Goal: Use online tool/utility: Utilize a website feature to perform a specific function

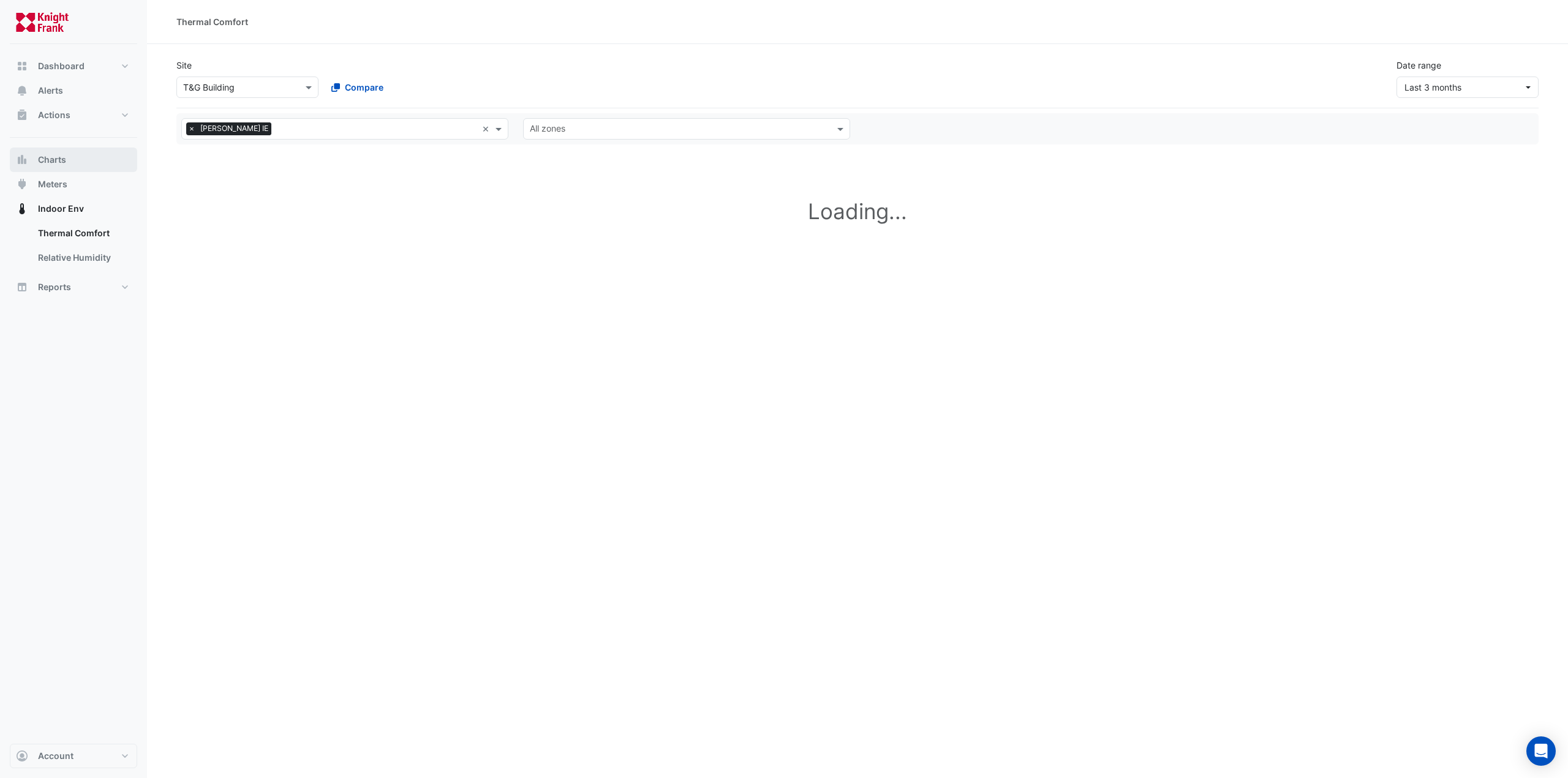
click at [50, 168] on button "Charts" at bounding box center [73, 160] width 127 height 25
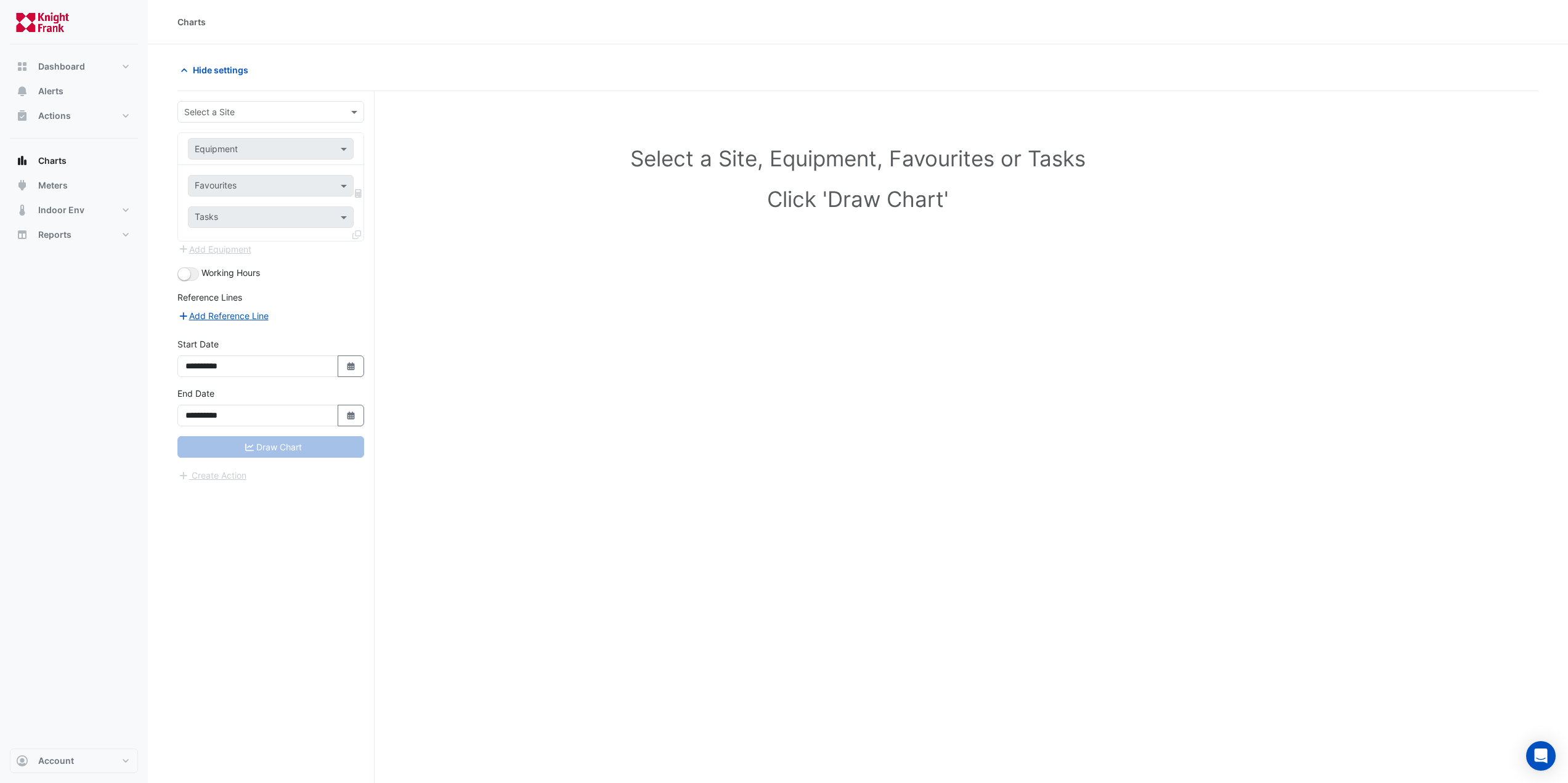
click at [196, 124] on form "**********" at bounding box center [270, 292] width 187 height 381
click at [206, 112] on input "text" at bounding box center [258, 113] width 148 height 13
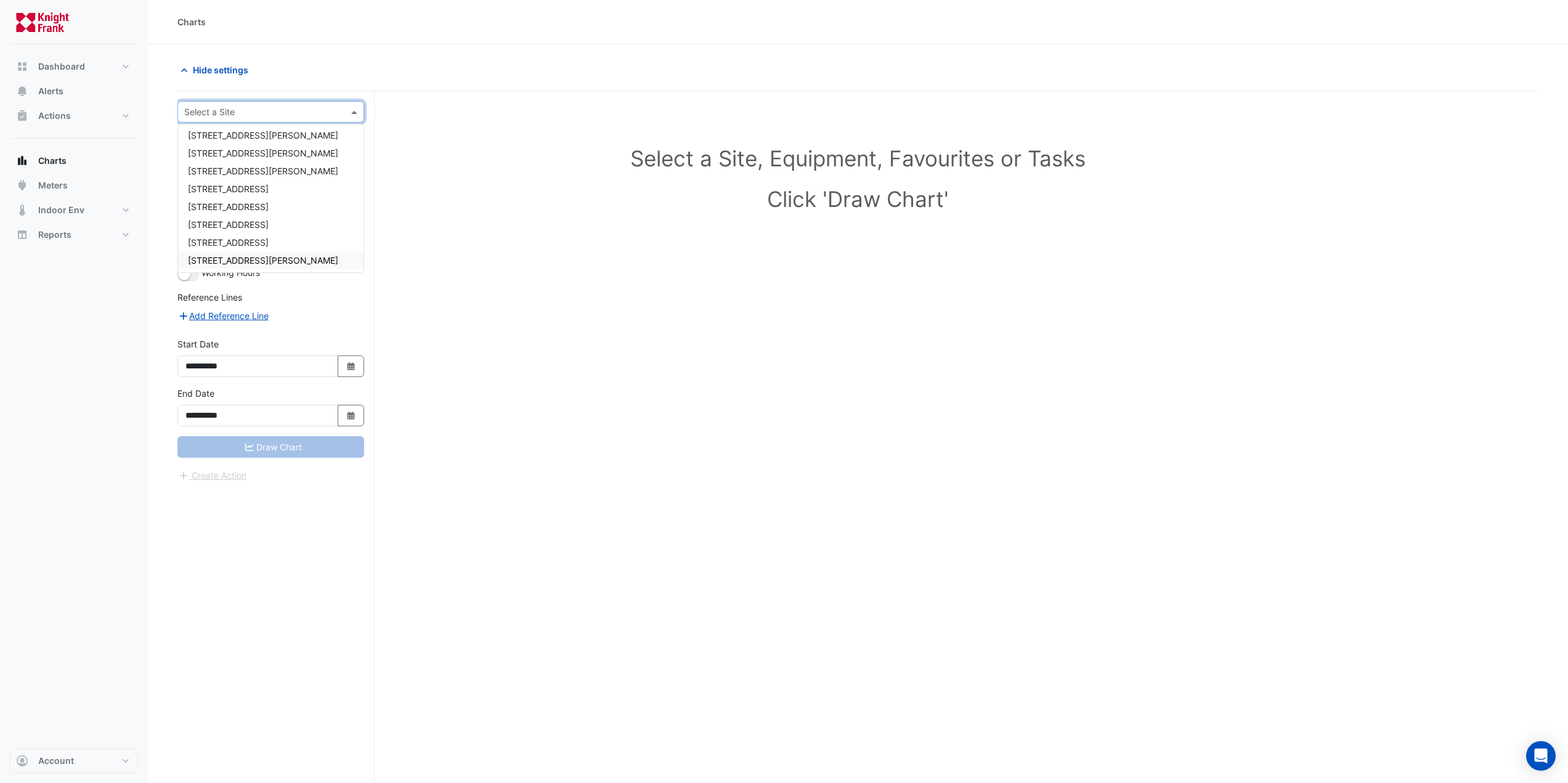
scroll to position [76, 0]
click at [255, 257] on div "T&G Building" at bounding box center [270, 258] width 185 height 18
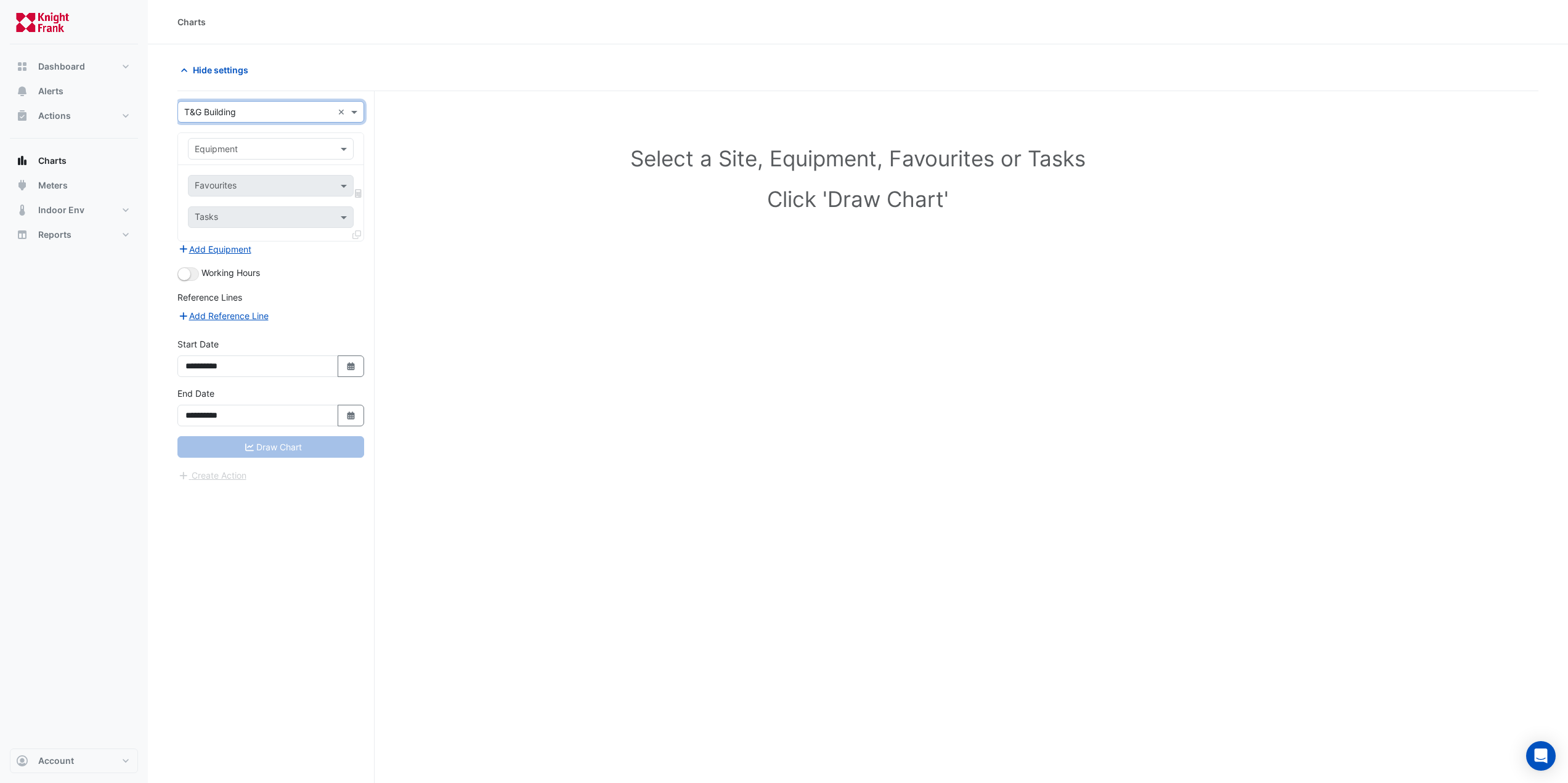
click at [252, 147] on input "text" at bounding box center [258, 149] width 127 height 13
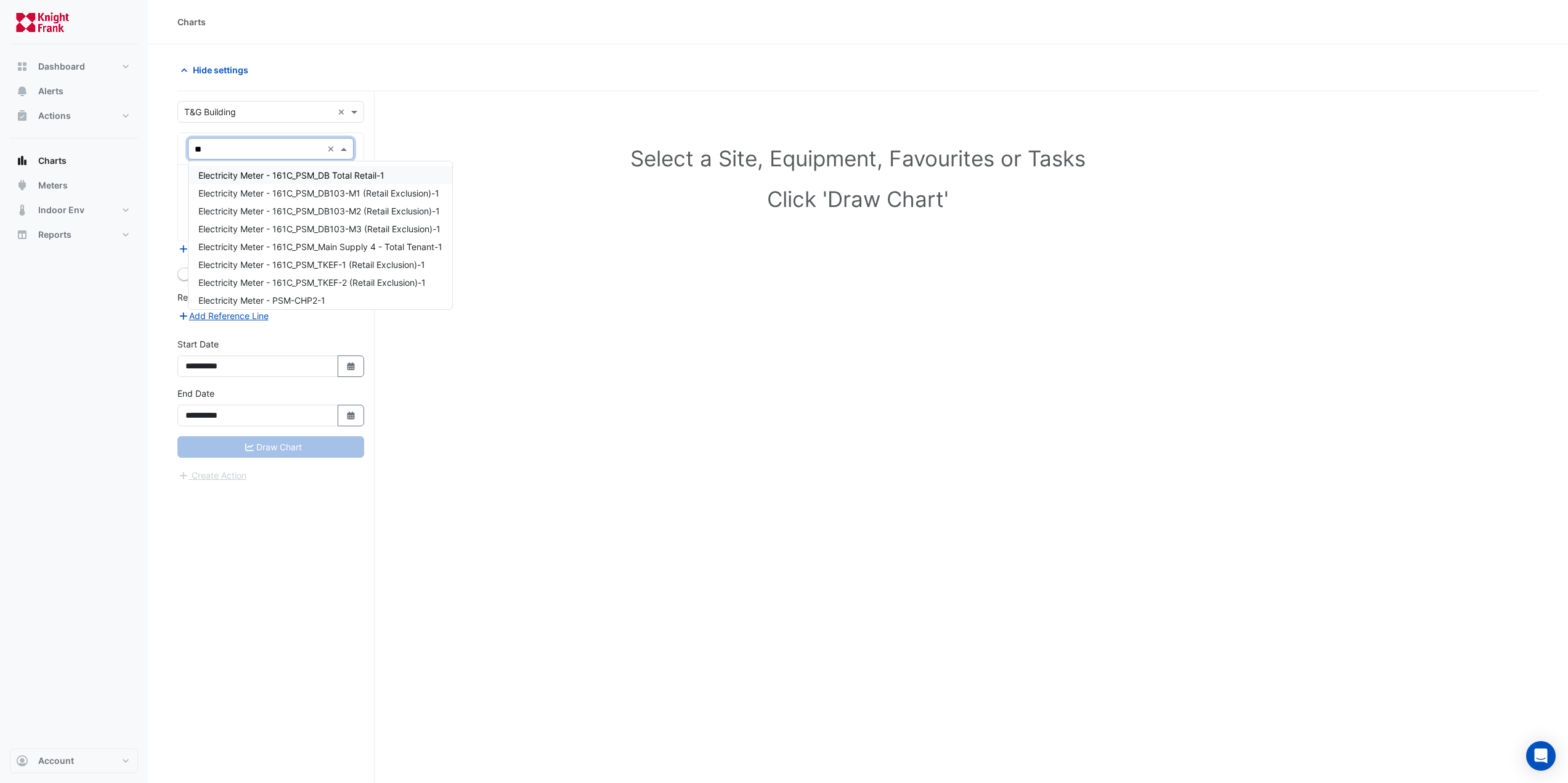
type input "***"
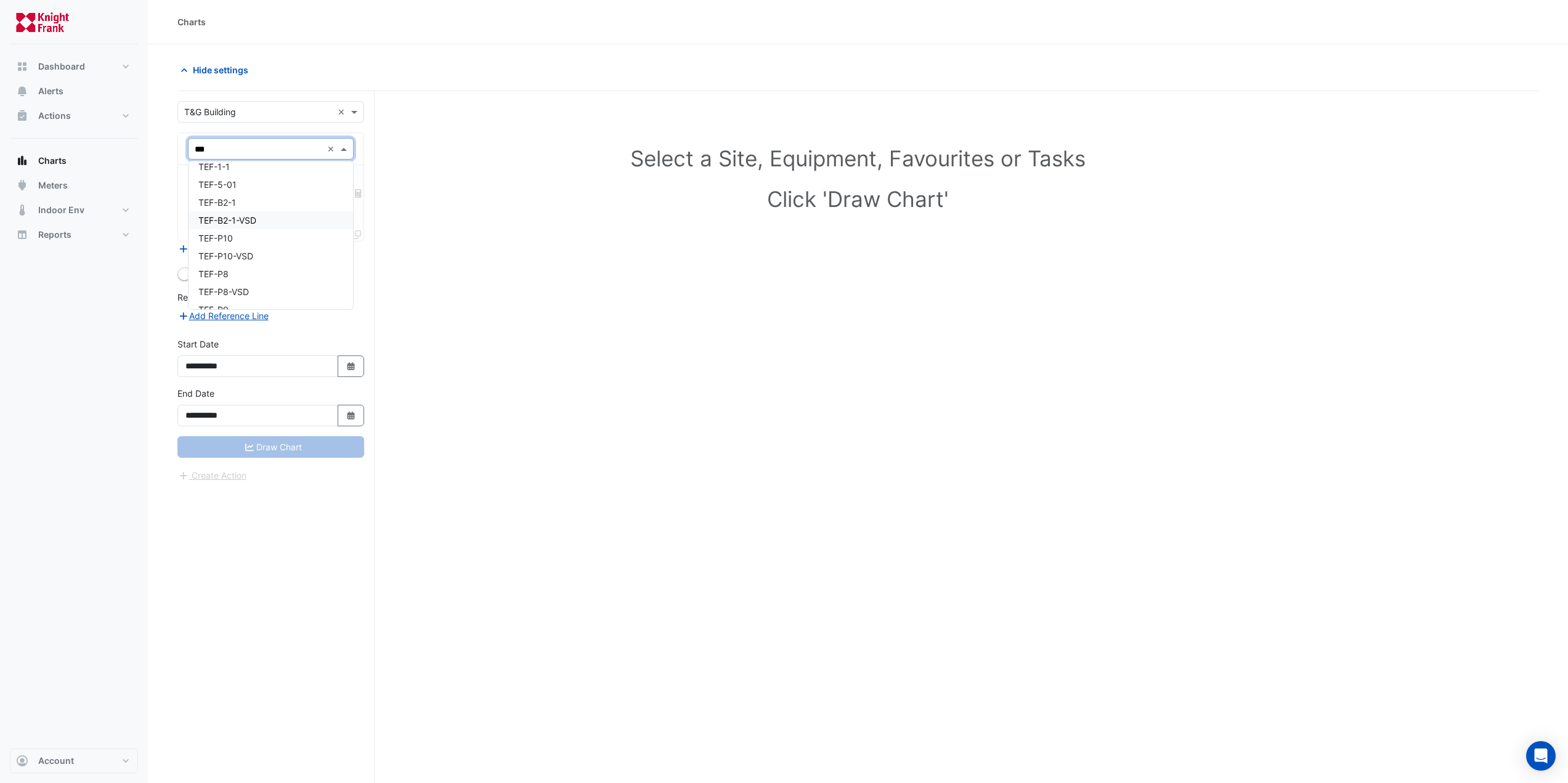
scroll to position [41, 0]
click at [239, 226] on div "TEF-P10" at bounding box center [270, 224] width 164 height 18
click at [234, 193] on input "text" at bounding box center [263, 187] width 138 height 13
click at [233, 228] on span "Exhaust Air Fan Enable - Plantroom, Plantroom" at bounding box center [292, 230] width 187 height 10
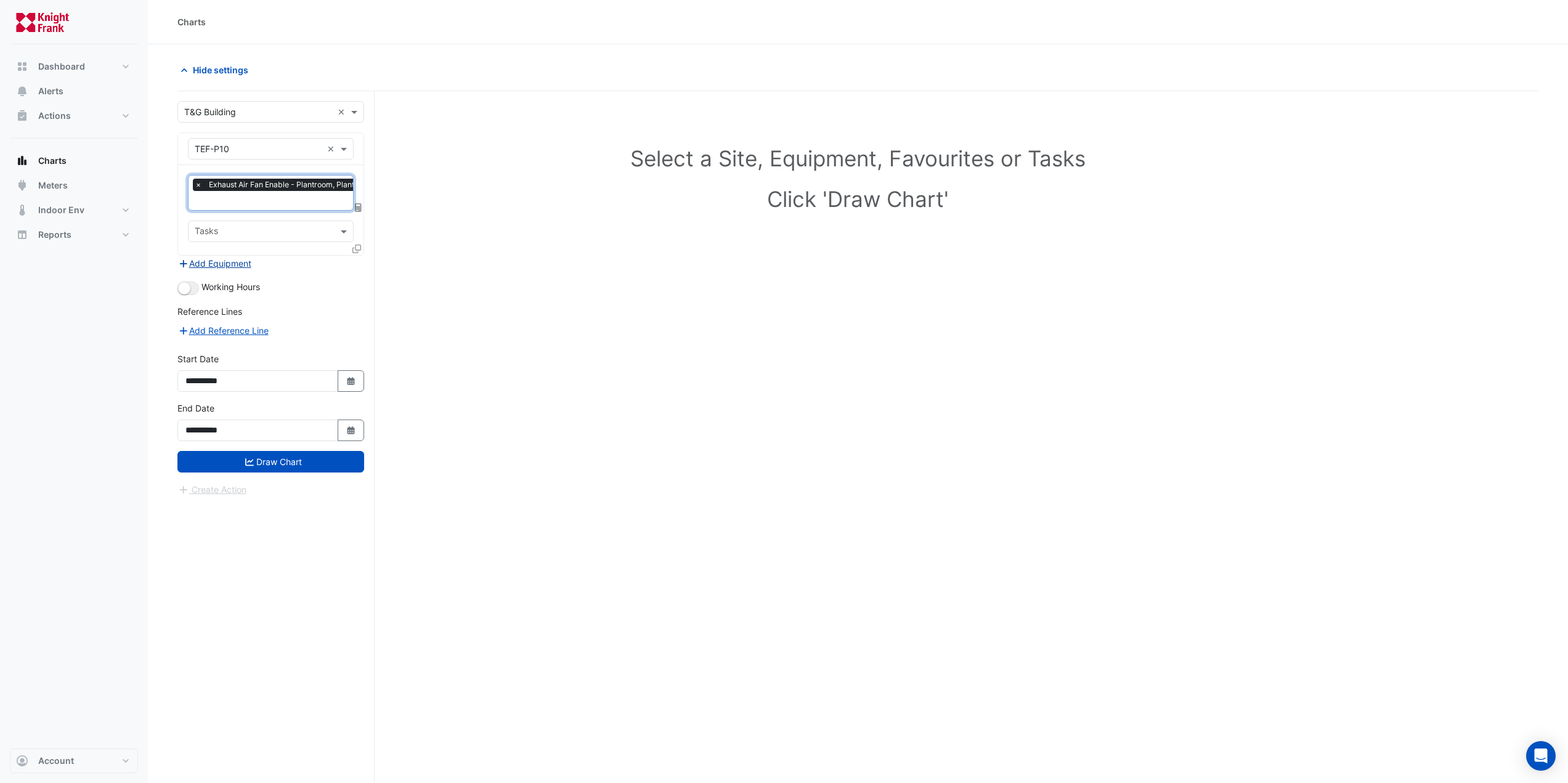
click at [220, 260] on button "Add Equipment" at bounding box center [214, 264] width 75 height 14
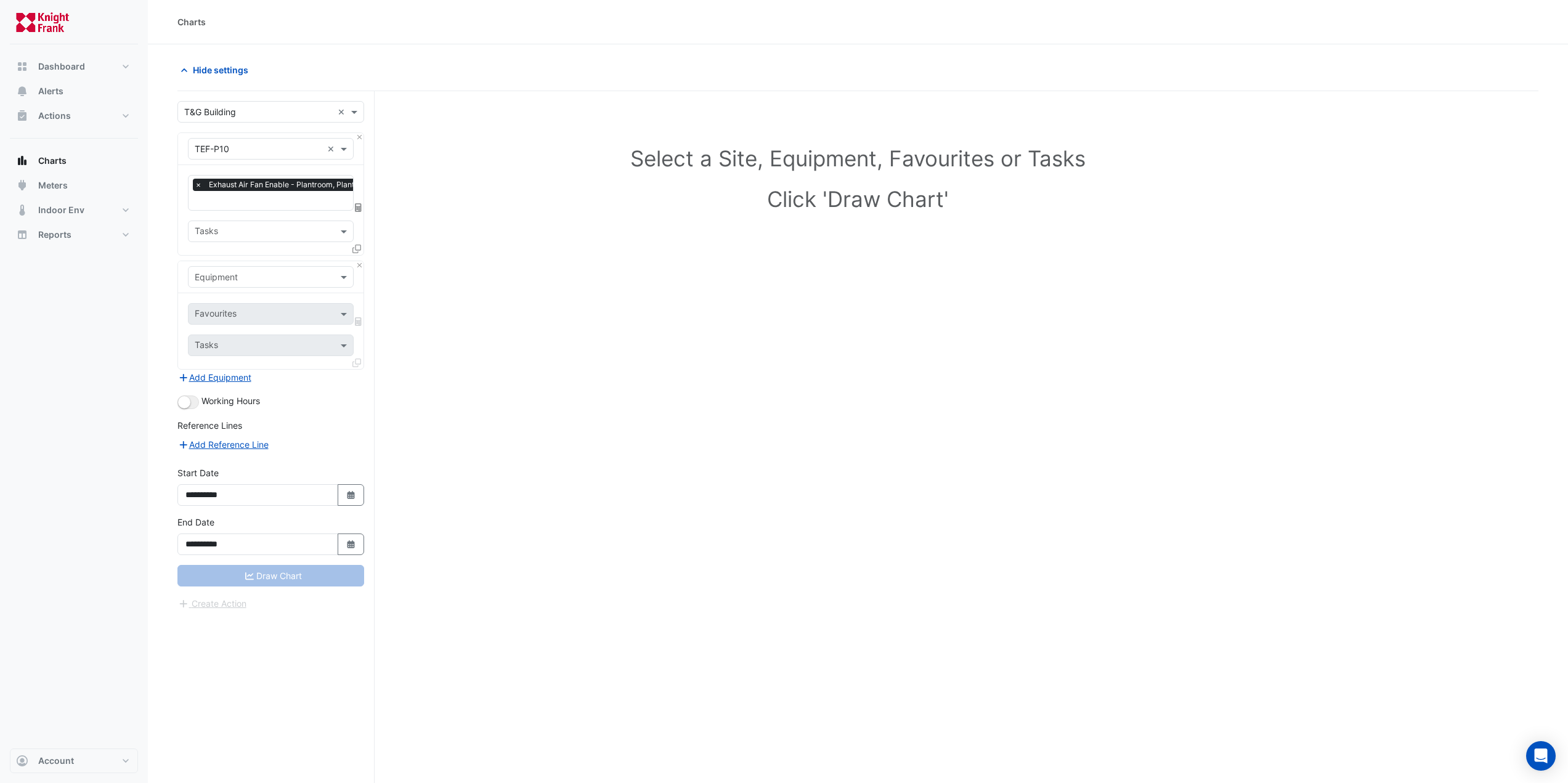
click at [212, 271] on input "text" at bounding box center [258, 278] width 127 height 13
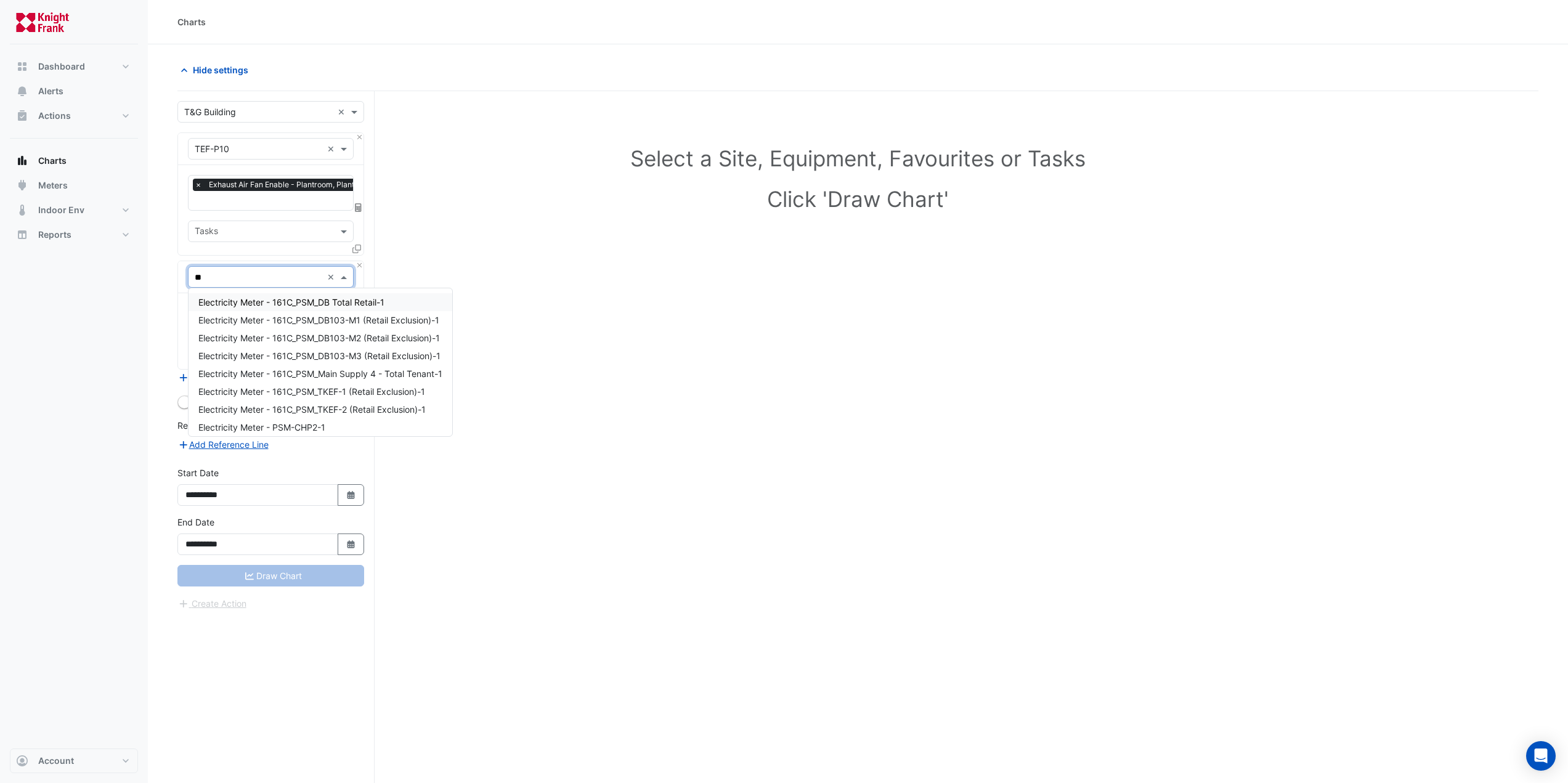
type input "***"
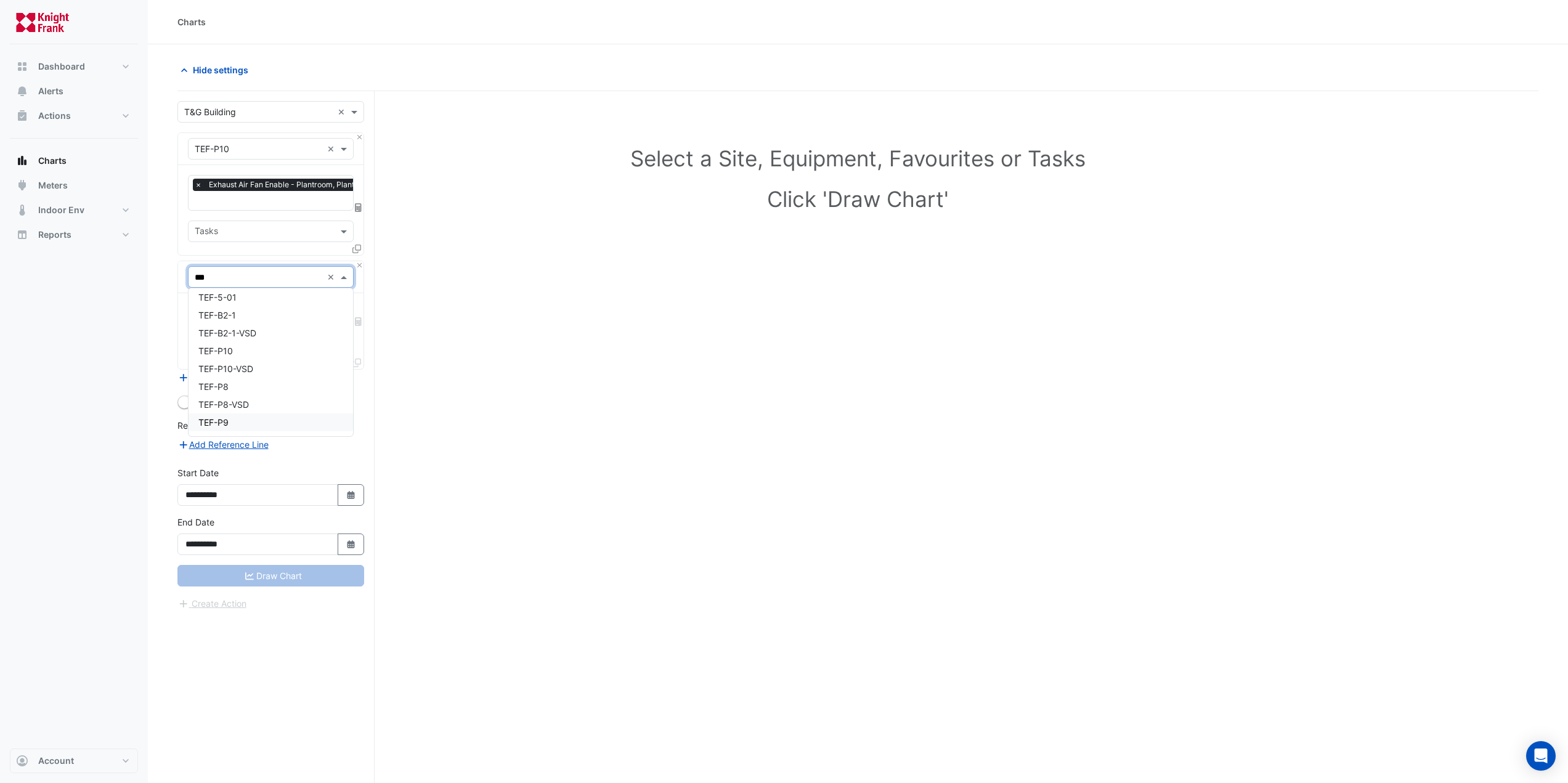
click at [233, 426] on div "TEF-P9" at bounding box center [270, 422] width 164 height 18
click at [244, 309] on input "text" at bounding box center [263, 315] width 138 height 13
click at [246, 312] on input "text" at bounding box center [263, 315] width 138 height 13
click at [251, 312] on input "text" at bounding box center [263, 315] width 138 height 13
click at [251, 311] on input "text" at bounding box center [263, 315] width 138 height 13
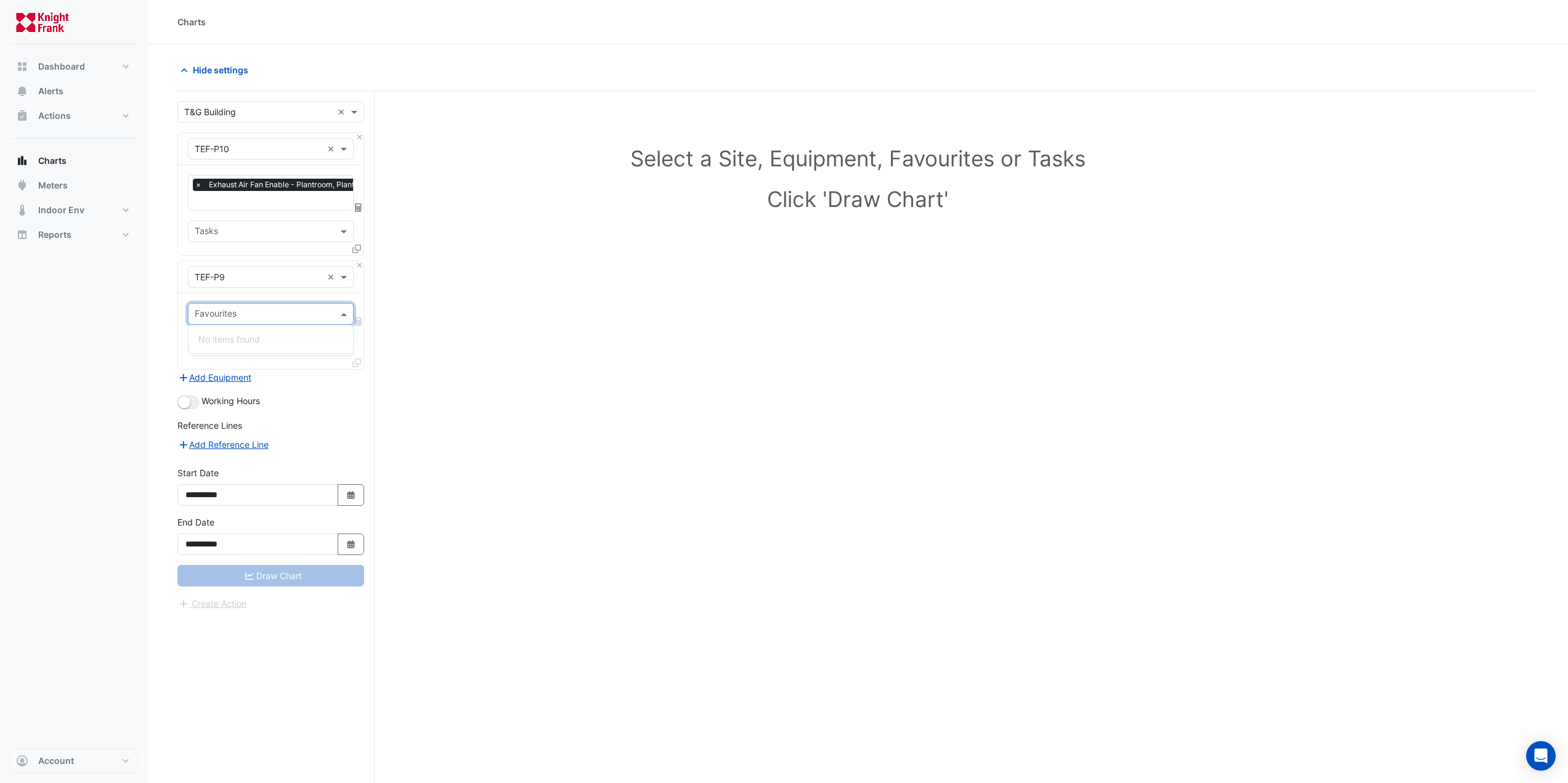
click at [254, 287] on div "× TEF-P9 ×" at bounding box center [270, 277] width 185 height 32
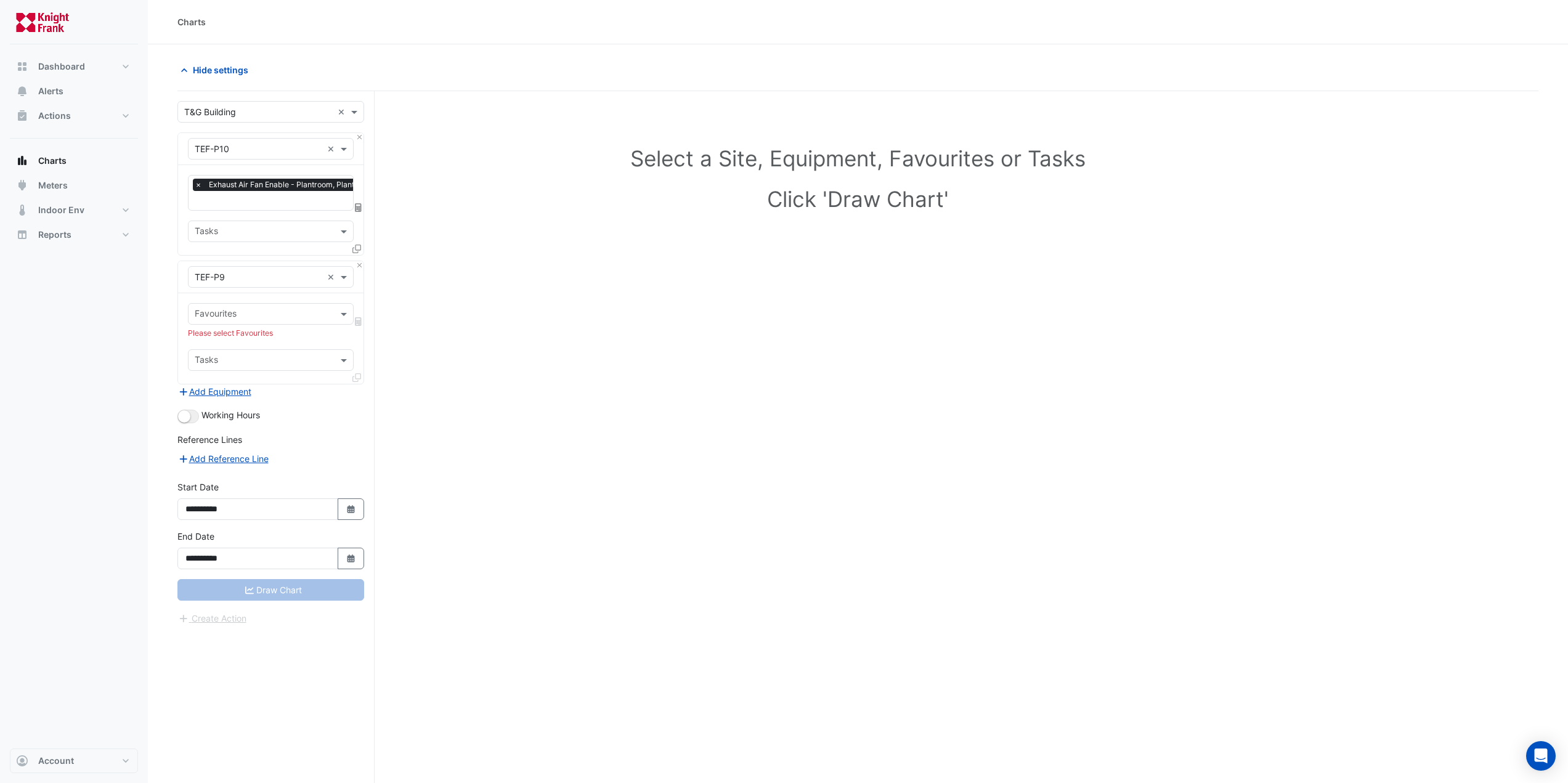
click at [260, 278] on input "text" at bounding box center [258, 278] width 127 height 13
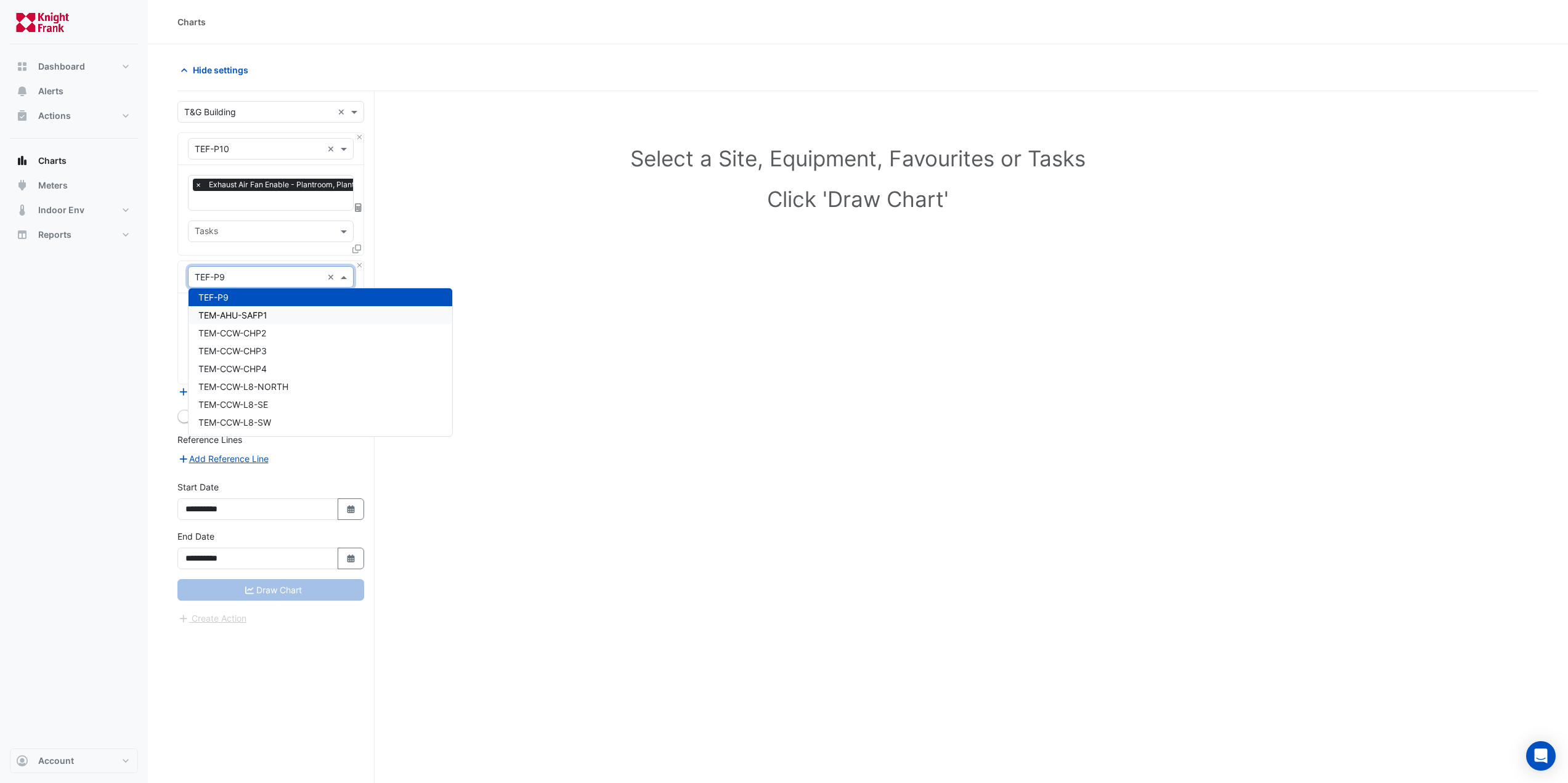
scroll to position [9486, 0]
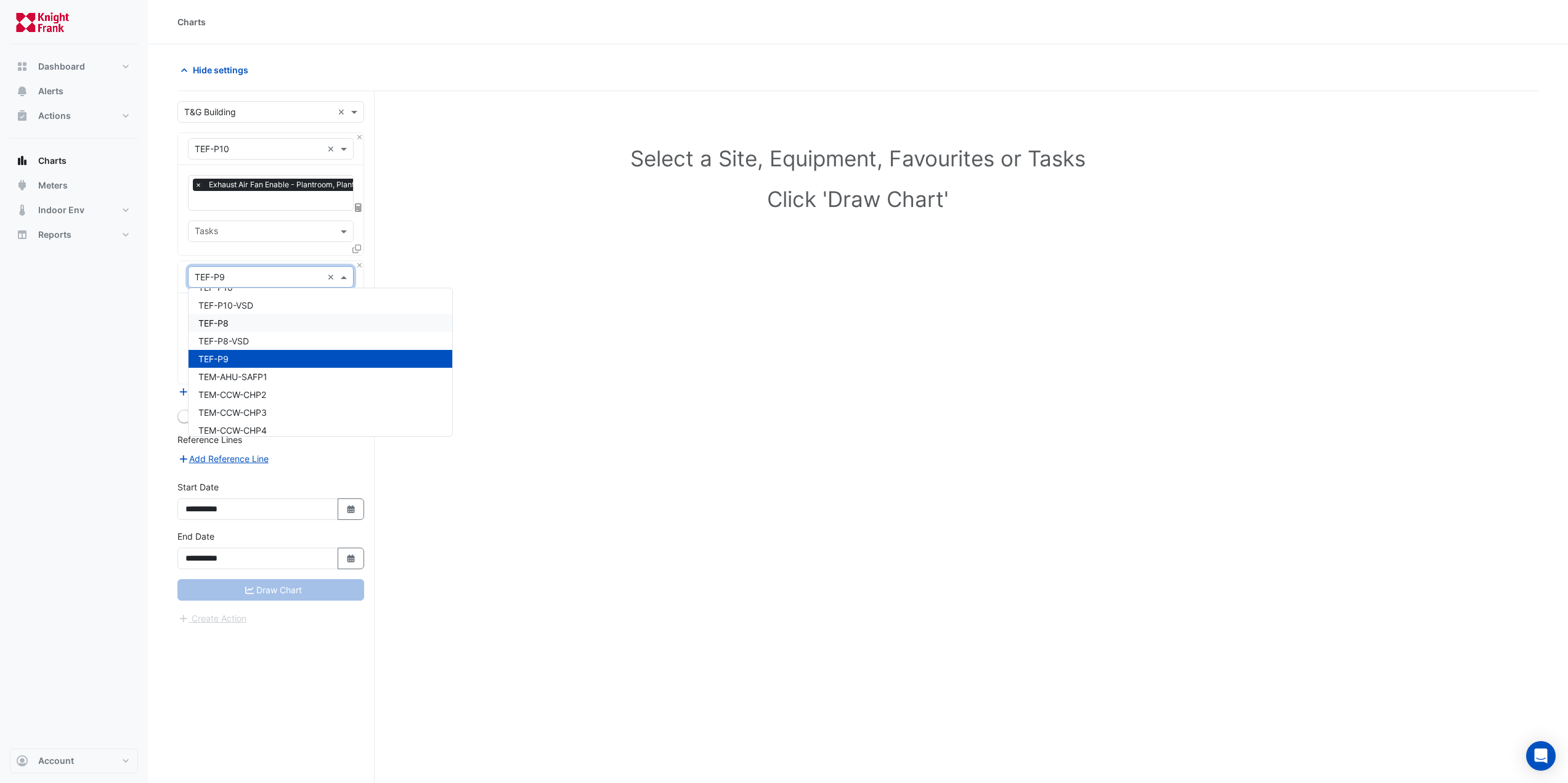
click at [250, 324] on div "TEF-P8" at bounding box center [320, 323] width 263 height 18
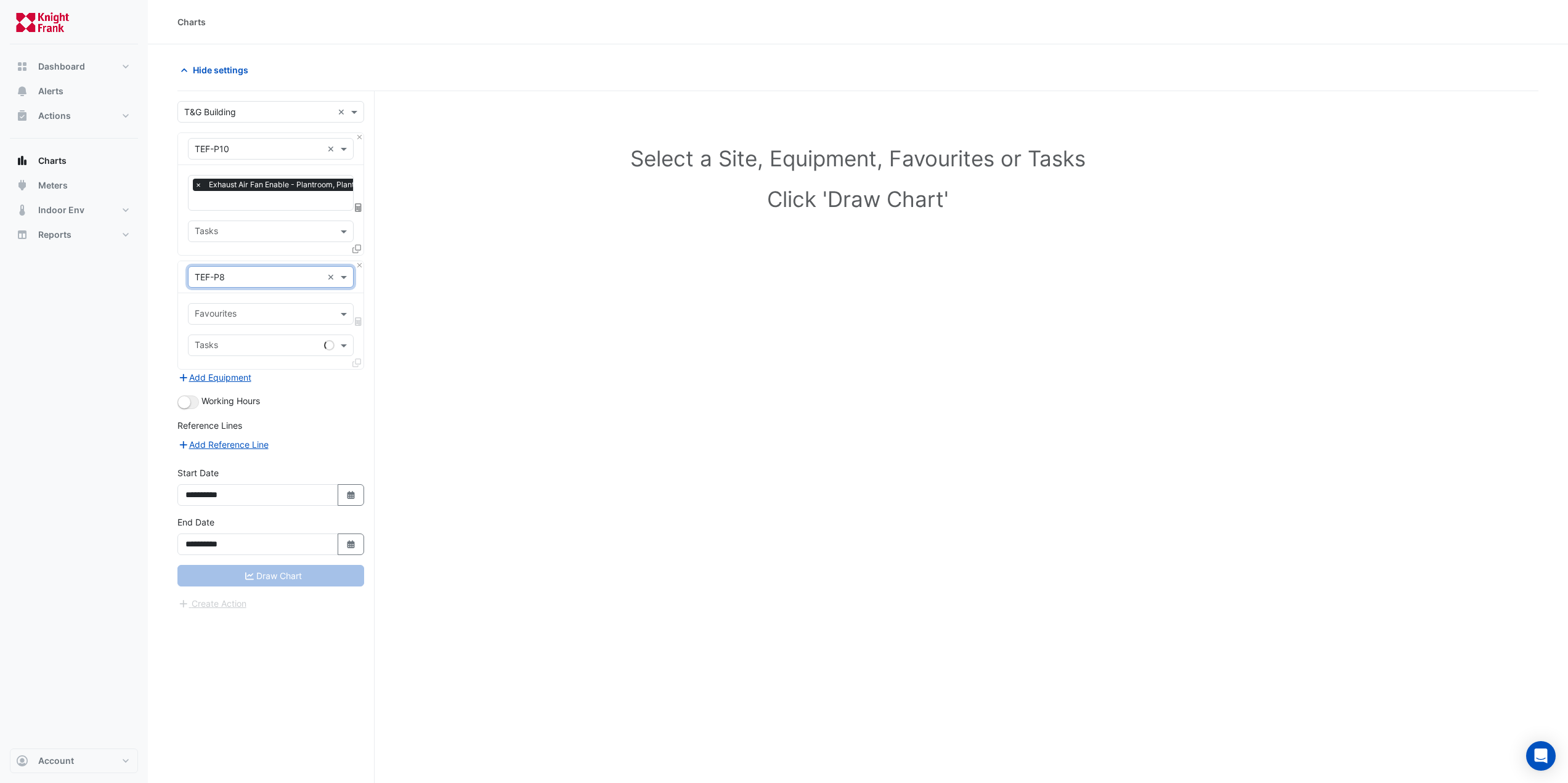
click at [250, 310] on input "text" at bounding box center [263, 315] width 138 height 13
click at [249, 354] on span "Exhaust Air Fan Enable - Plantroom, Plantroom" at bounding box center [292, 357] width 187 height 10
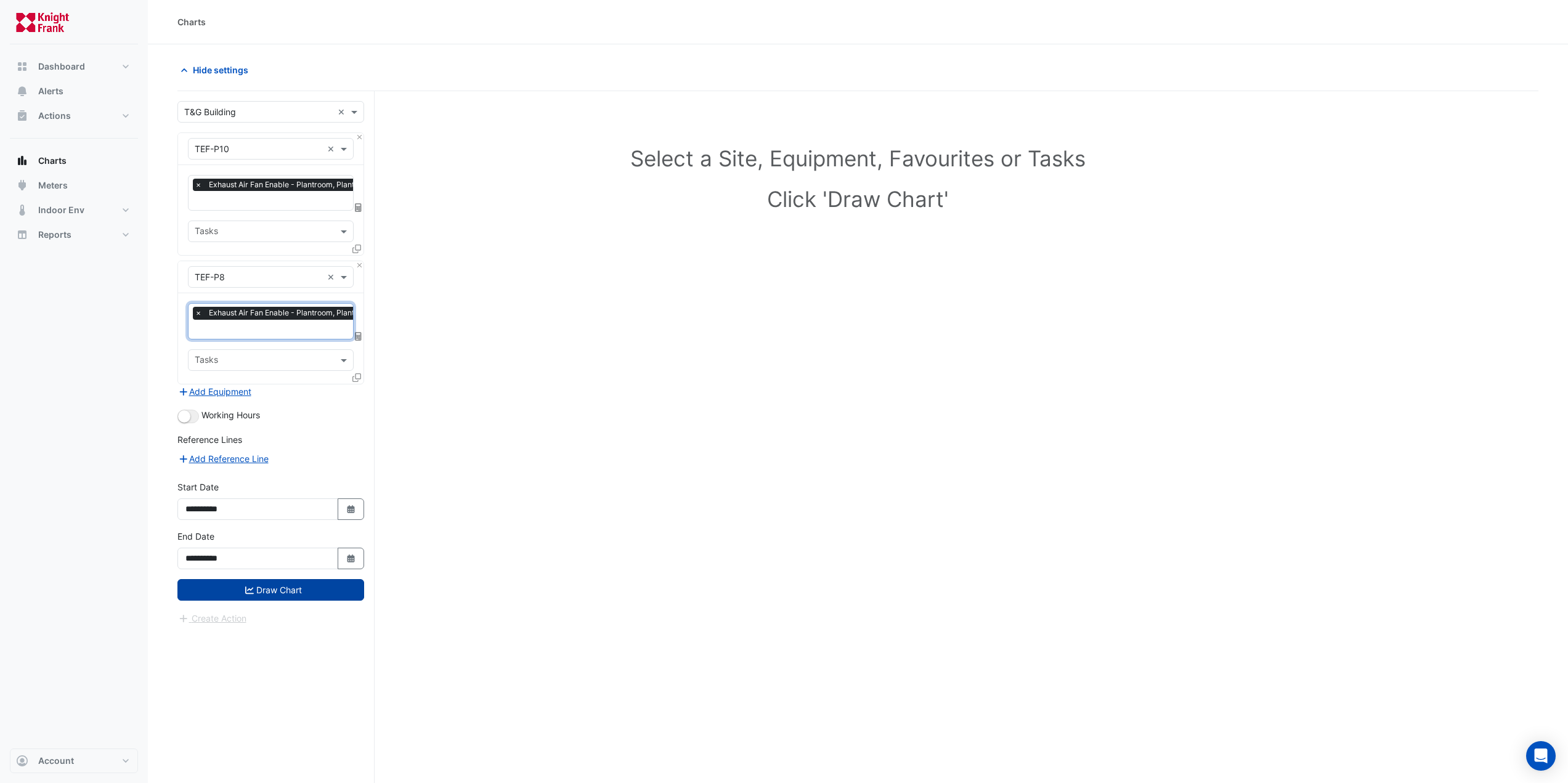
click at [322, 589] on button "Draw Chart" at bounding box center [270, 590] width 187 height 22
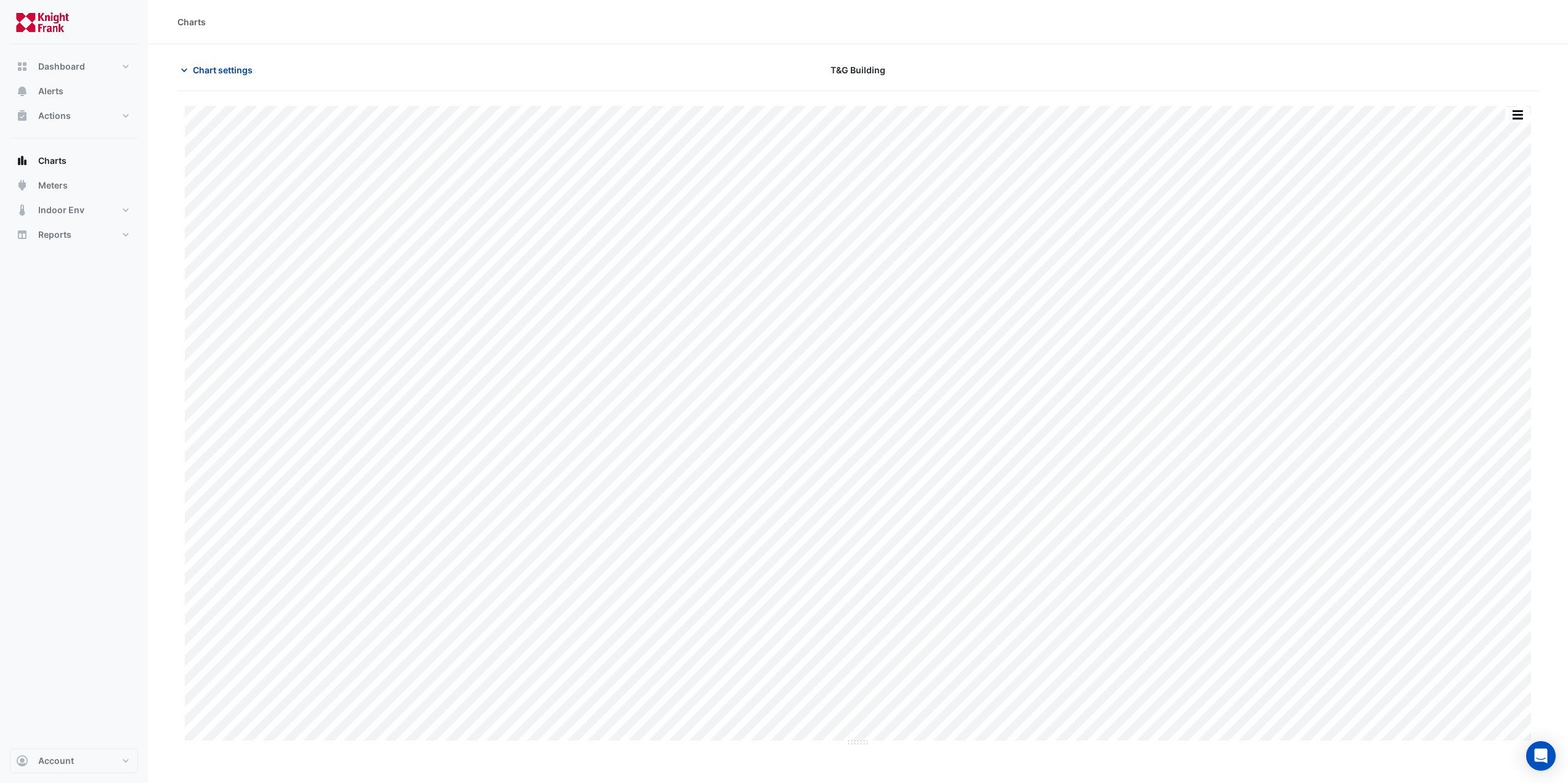
click at [217, 67] on span "Chart settings" at bounding box center [223, 70] width 59 height 13
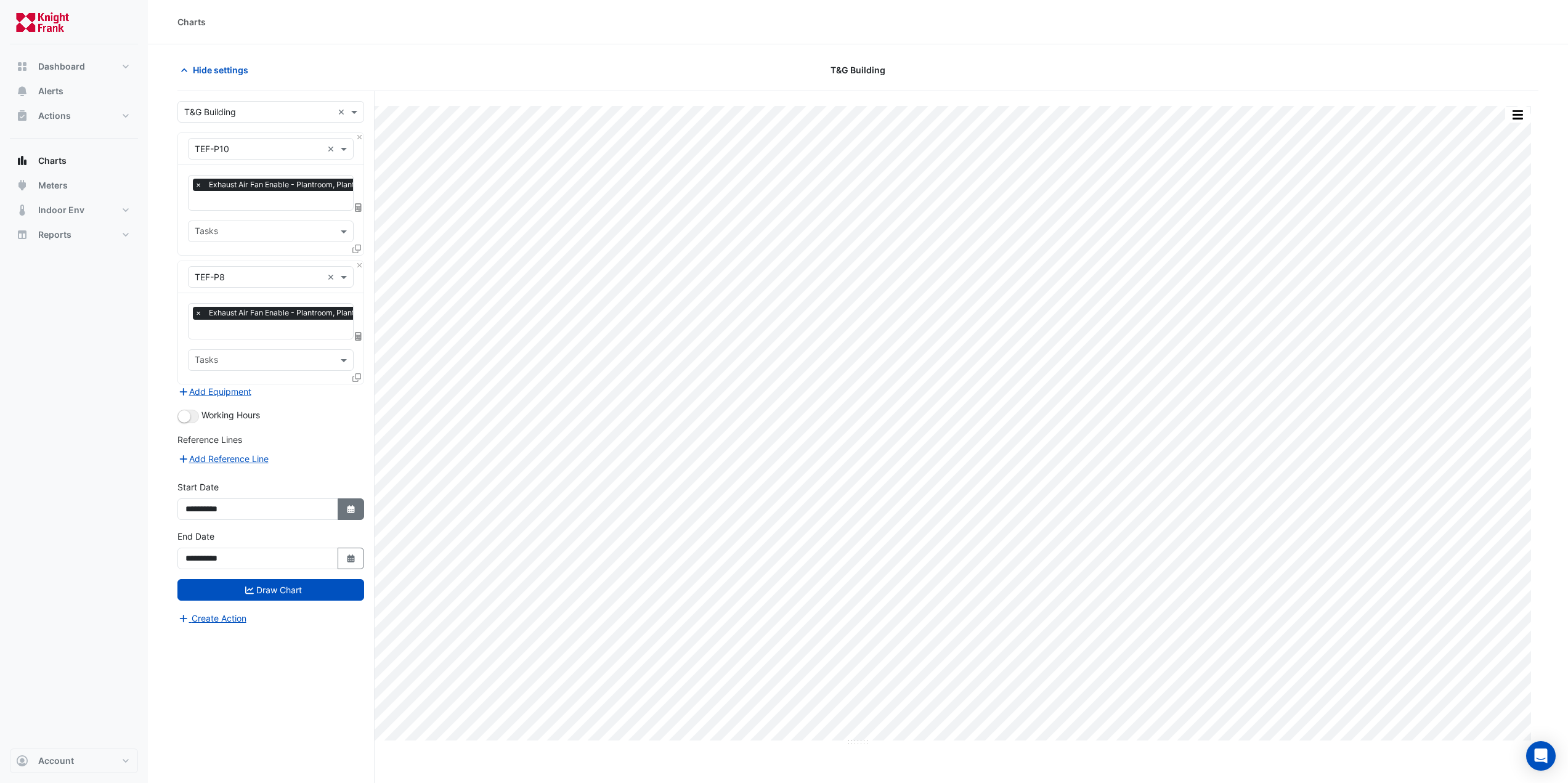
click at [343, 503] on button "Select Date" at bounding box center [351, 509] width 27 height 22
select select "*"
select select "****"
click at [316, 343] on span "Next month" at bounding box center [316, 344] width 9 height 9
click at [191, 345] on button "Previous month" at bounding box center [198, 343] width 15 height 20
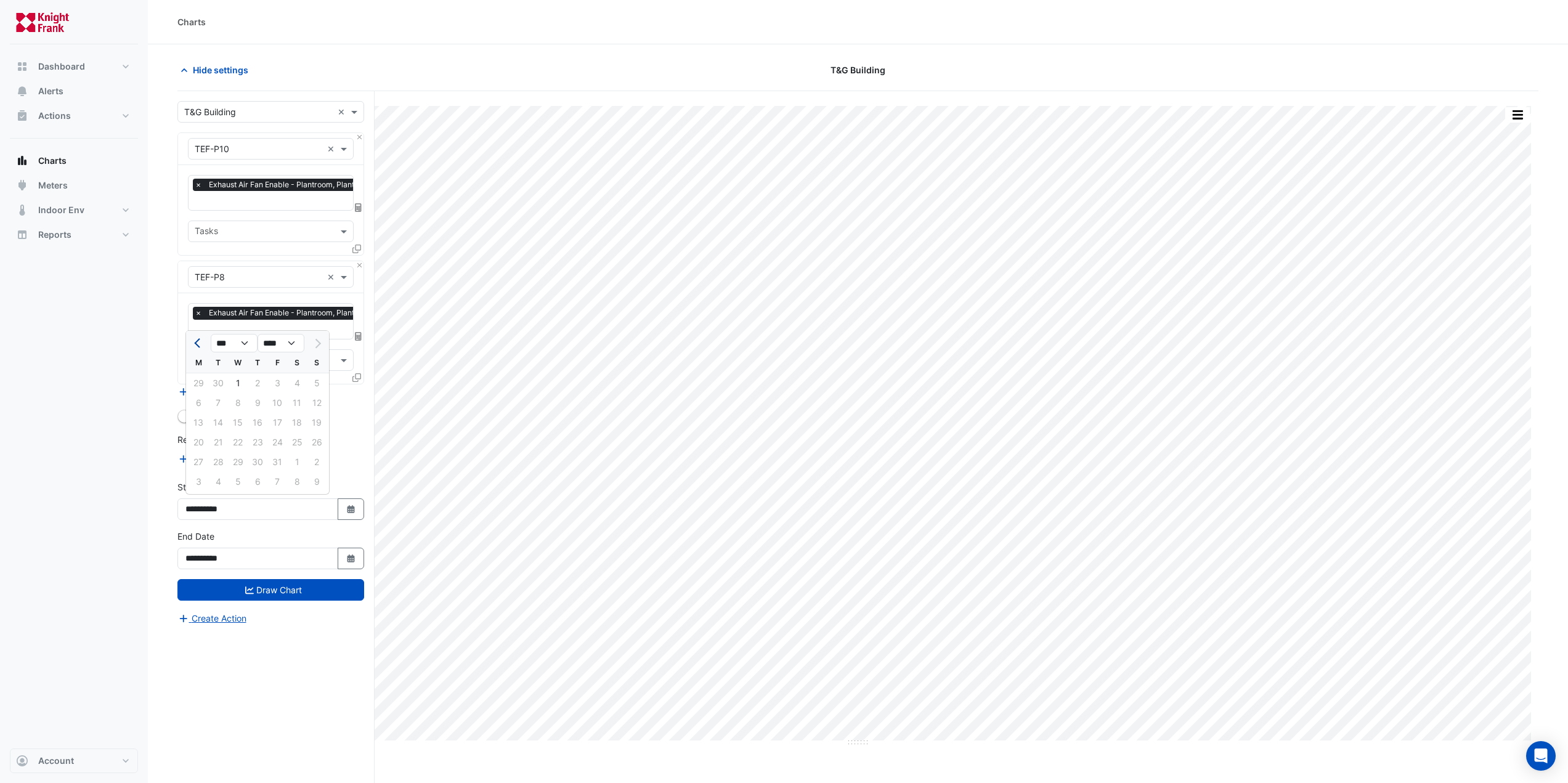
select select "*"
click at [219, 459] on div "30" at bounding box center [218, 462] width 20 height 20
type input "**********"
click at [293, 585] on button "Draw Chart" at bounding box center [270, 590] width 187 height 22
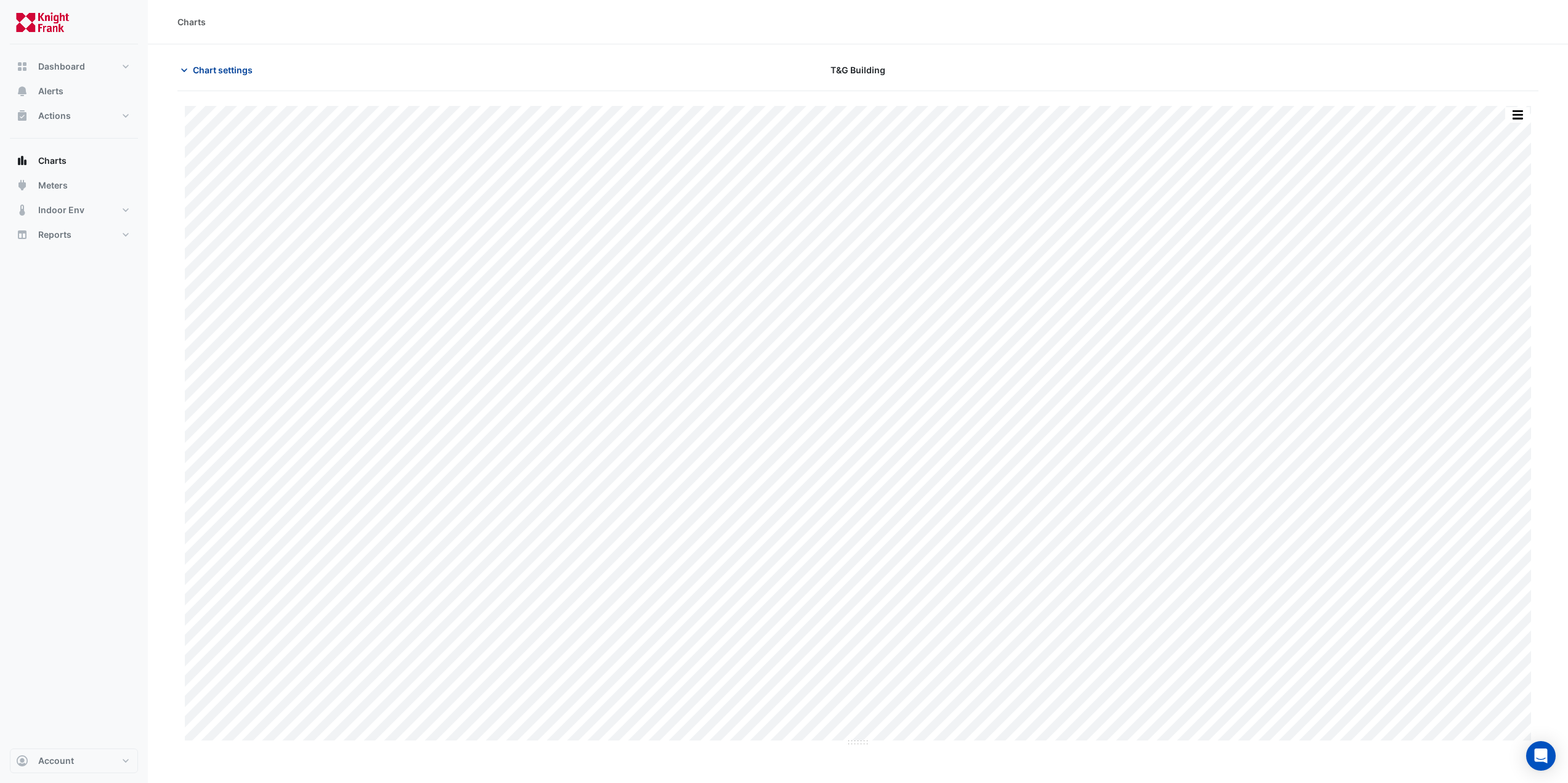
click at [217, 72] on span "Chart settings" at bounding box center [223, 70] width 59 height 13
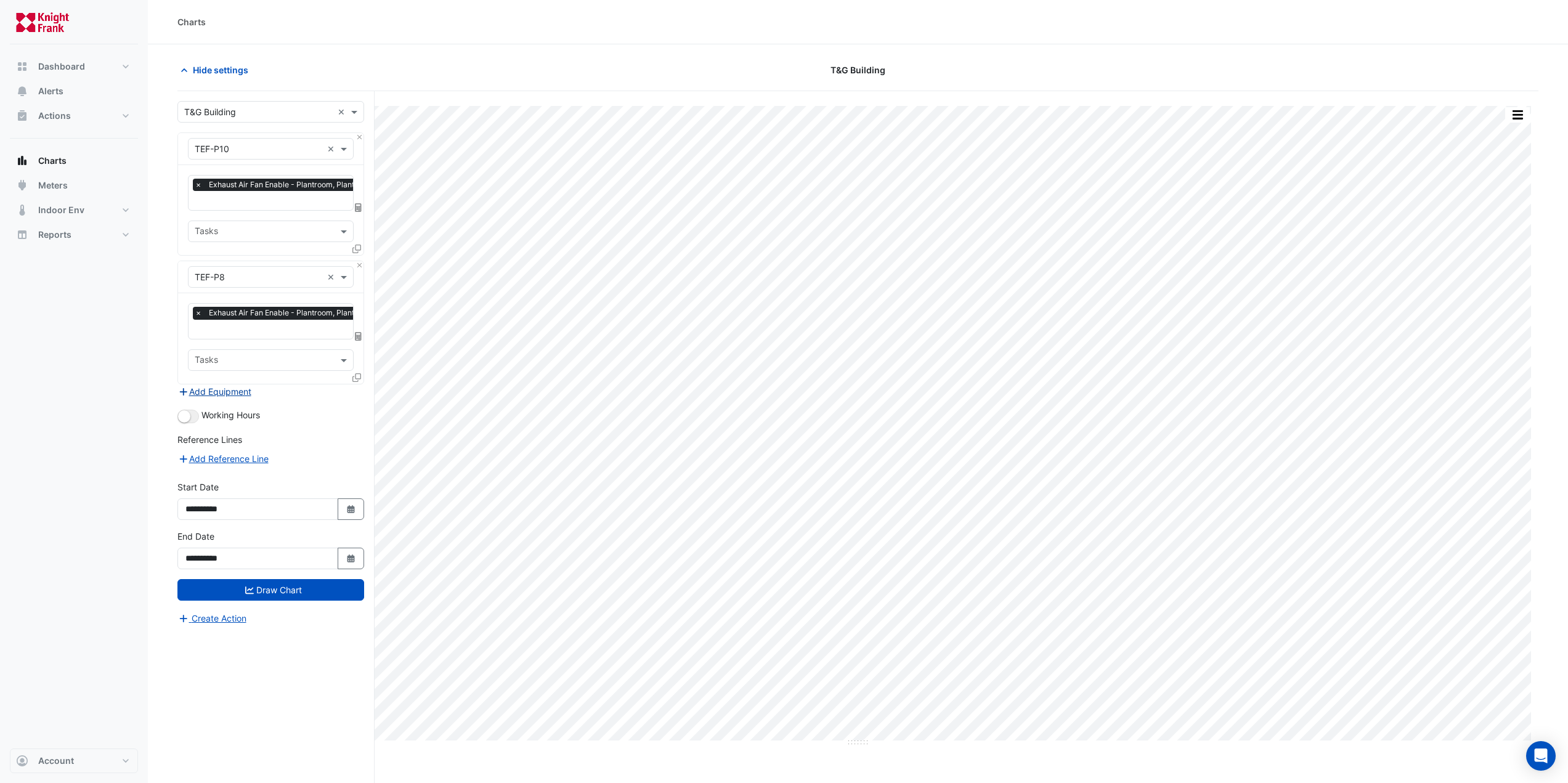
click at [200, 389] on button "Add Equipment" at bounding box center [214, 391] width 75 height 14
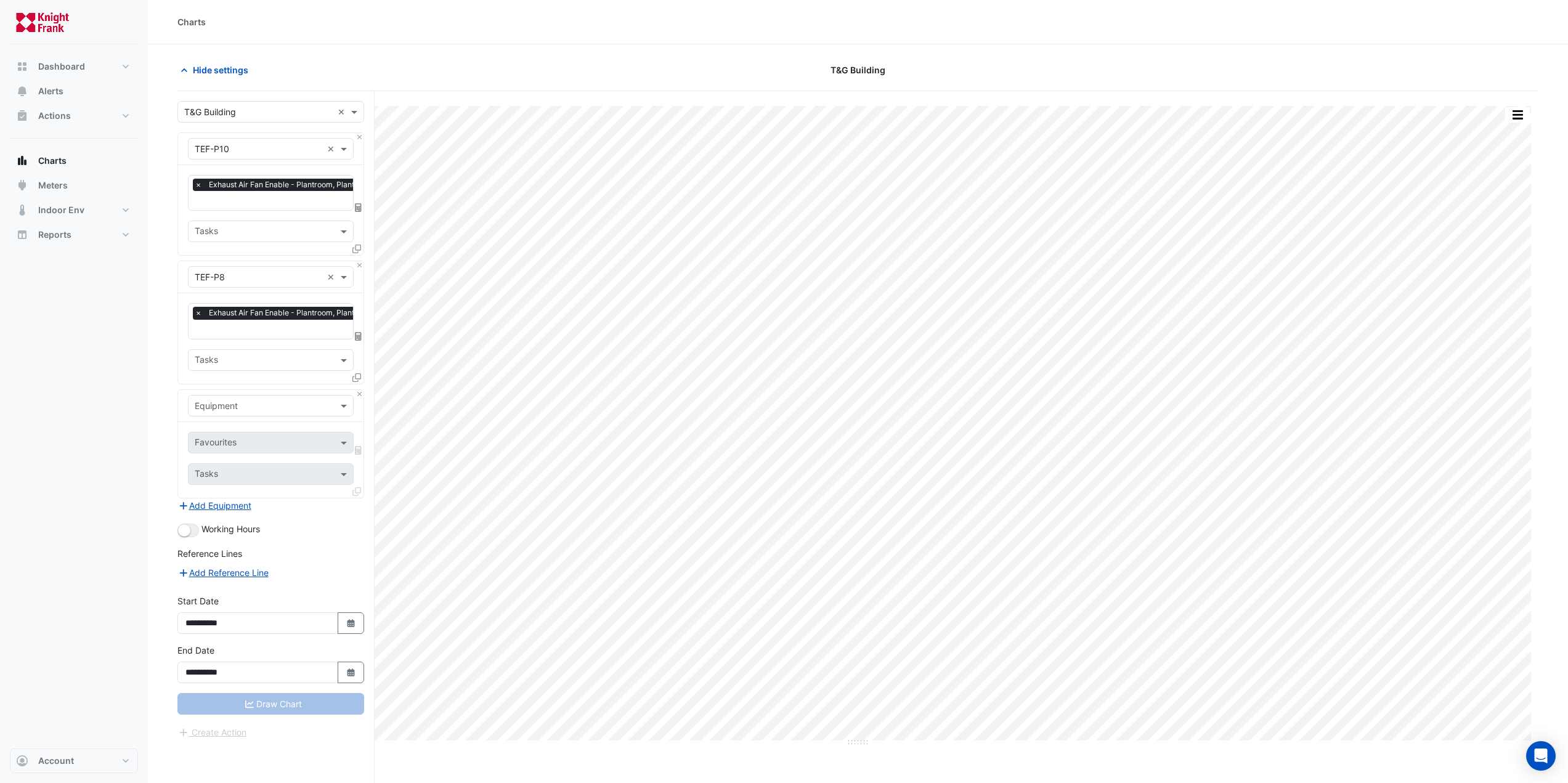
click at [230, 401] on input "text" at bounding box center [258, 406] width 127 height 13
click at [249, 429] on div "AHU-B2-2" at bounding box center [320, 430] width 263 height 18
click at [244, 445] on input "text" at bounding box center [263, 444] width 138 height 13
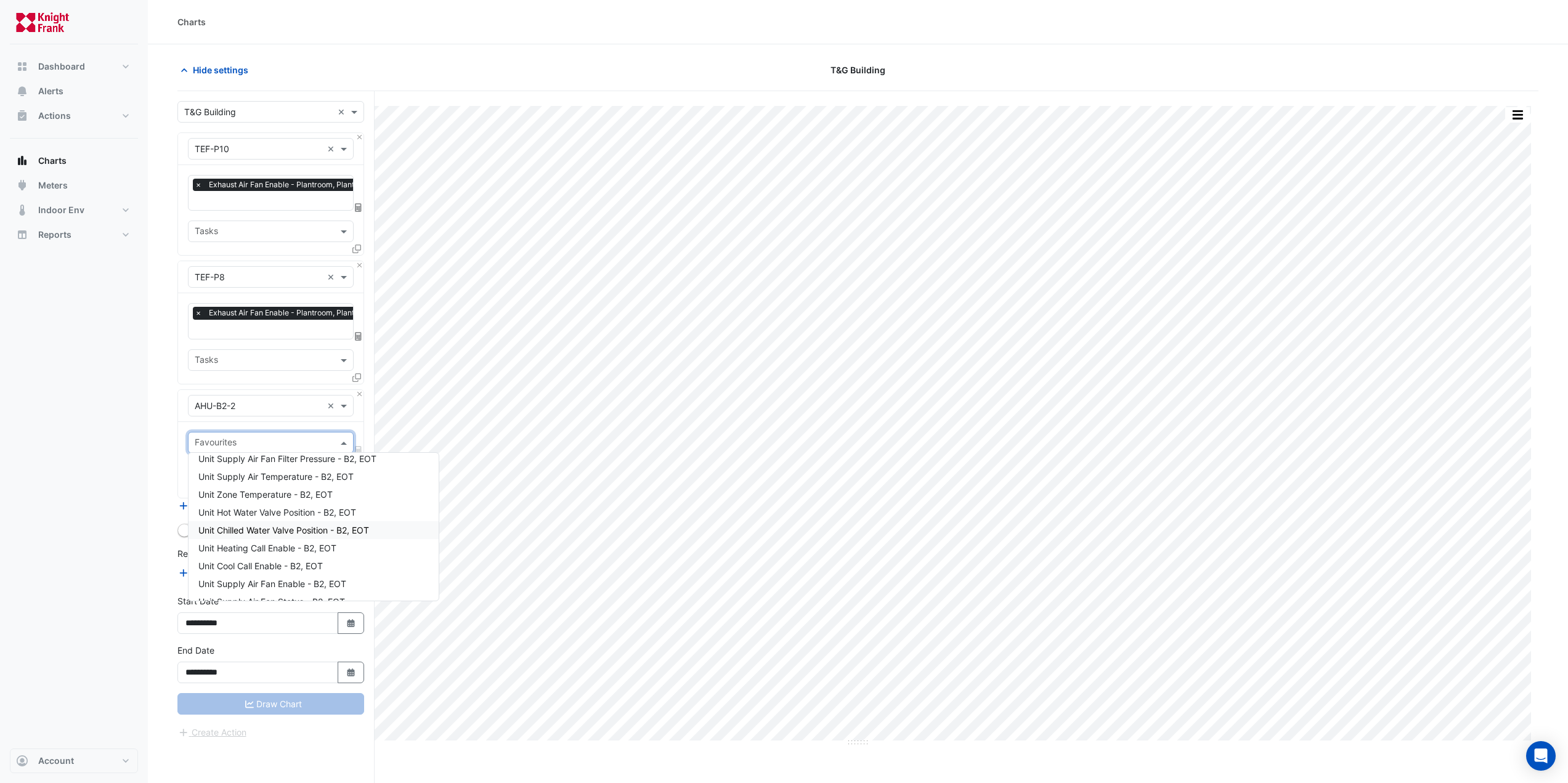
scroll to position [123, 0]
click at [340, 523] on span "Unit Supply Air Fan Enable - B2, EOT" at bounding box center [272, 522] width 148 height 10
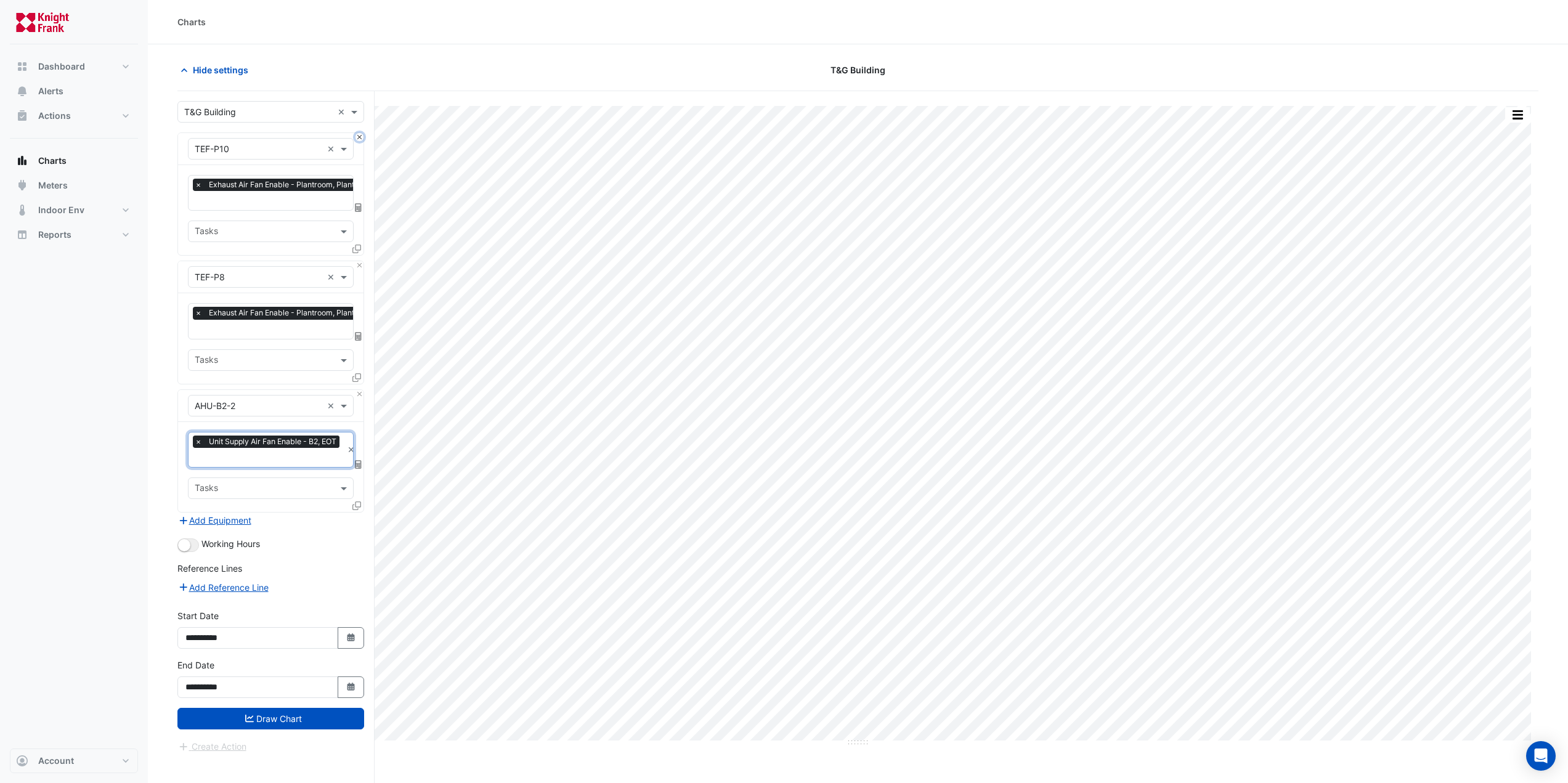
click at [357, 137] on button "Close" at bounding box center [359, 137] width 8 height 8
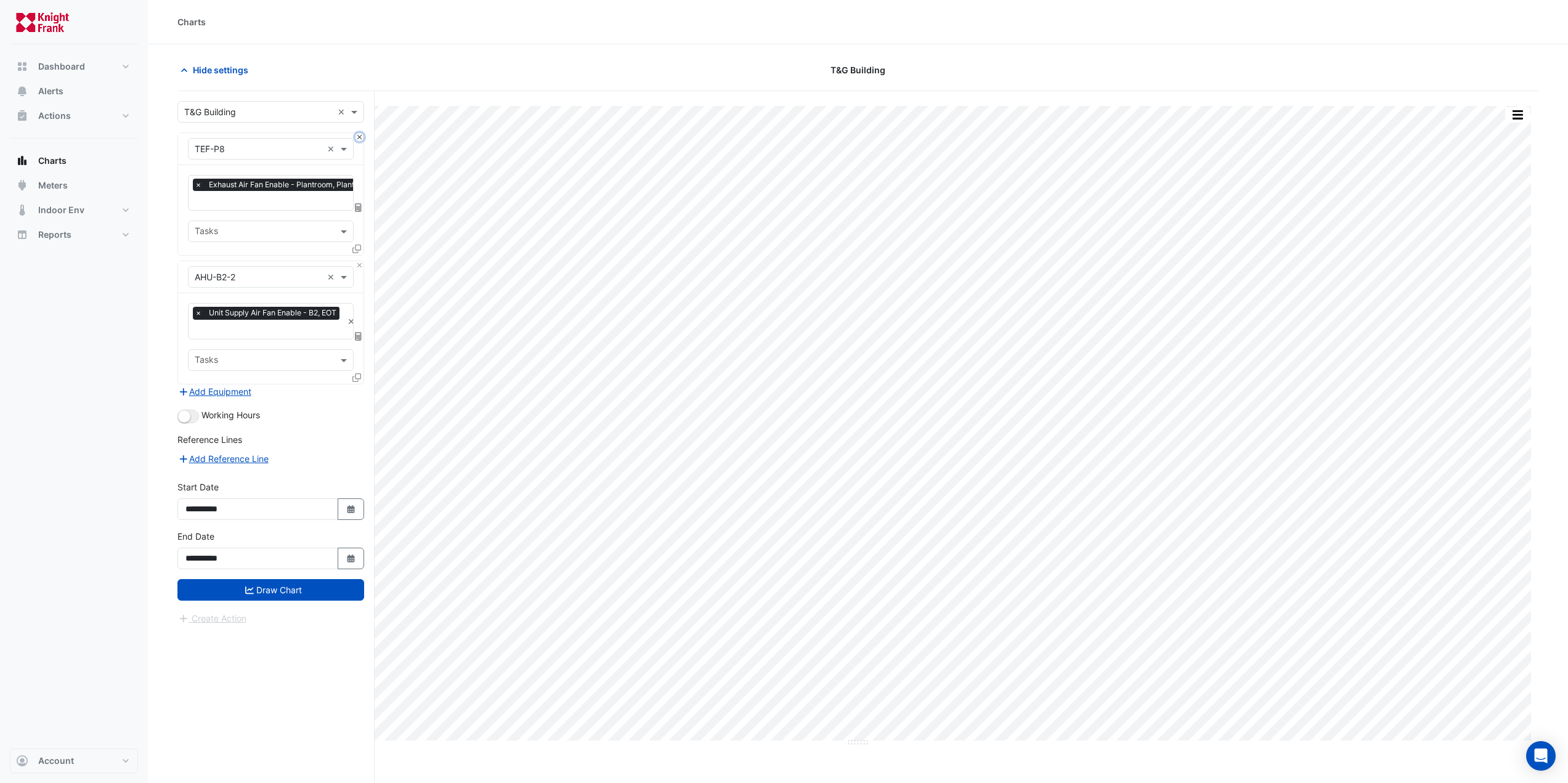
click at [357, 137] on button "Close" at bounding box center [359, 137] width 8 height 8
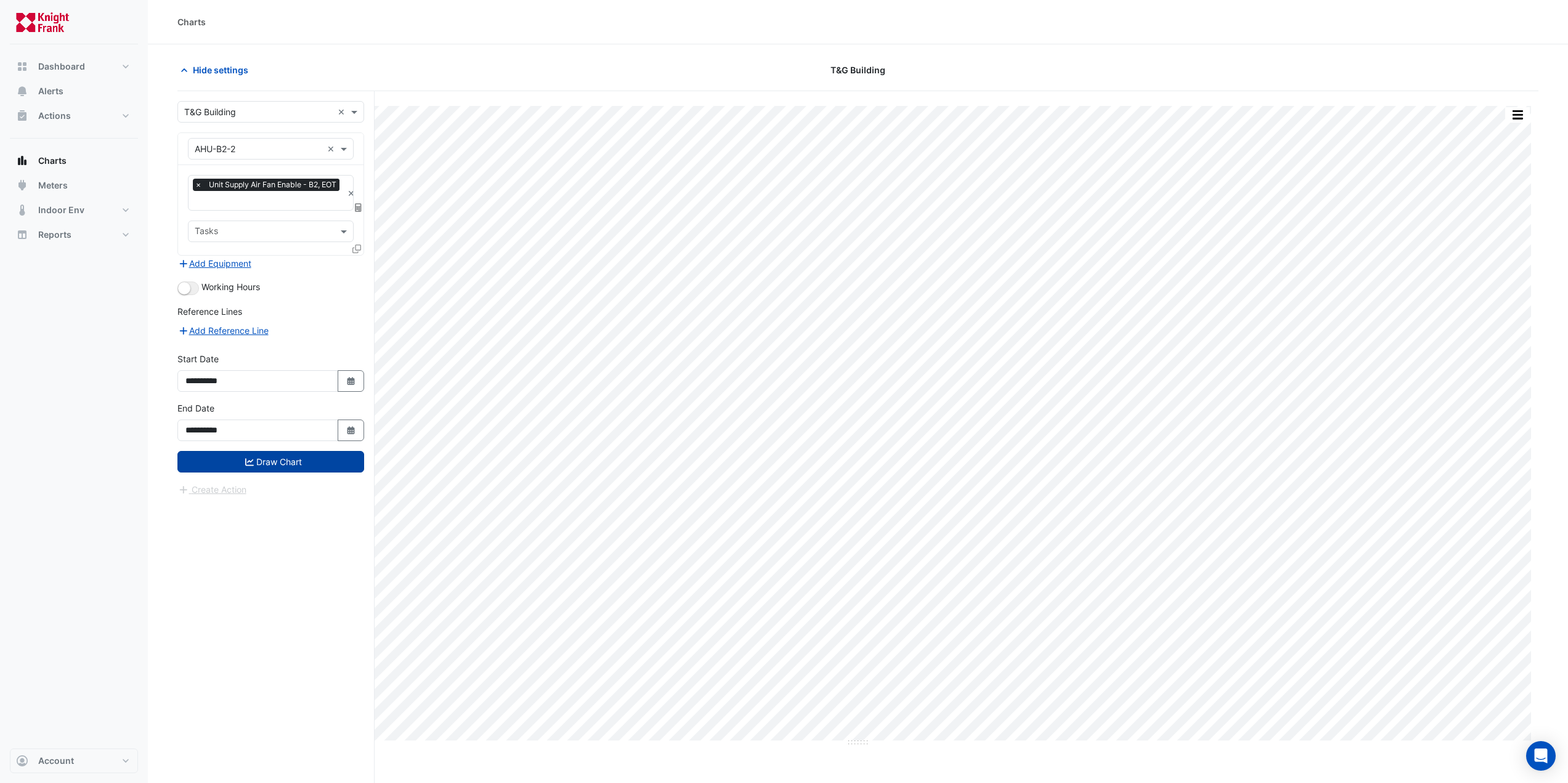
click at [253, 462] on button "Draw Chart" at bounding box center [270, 462] width 187 height 22
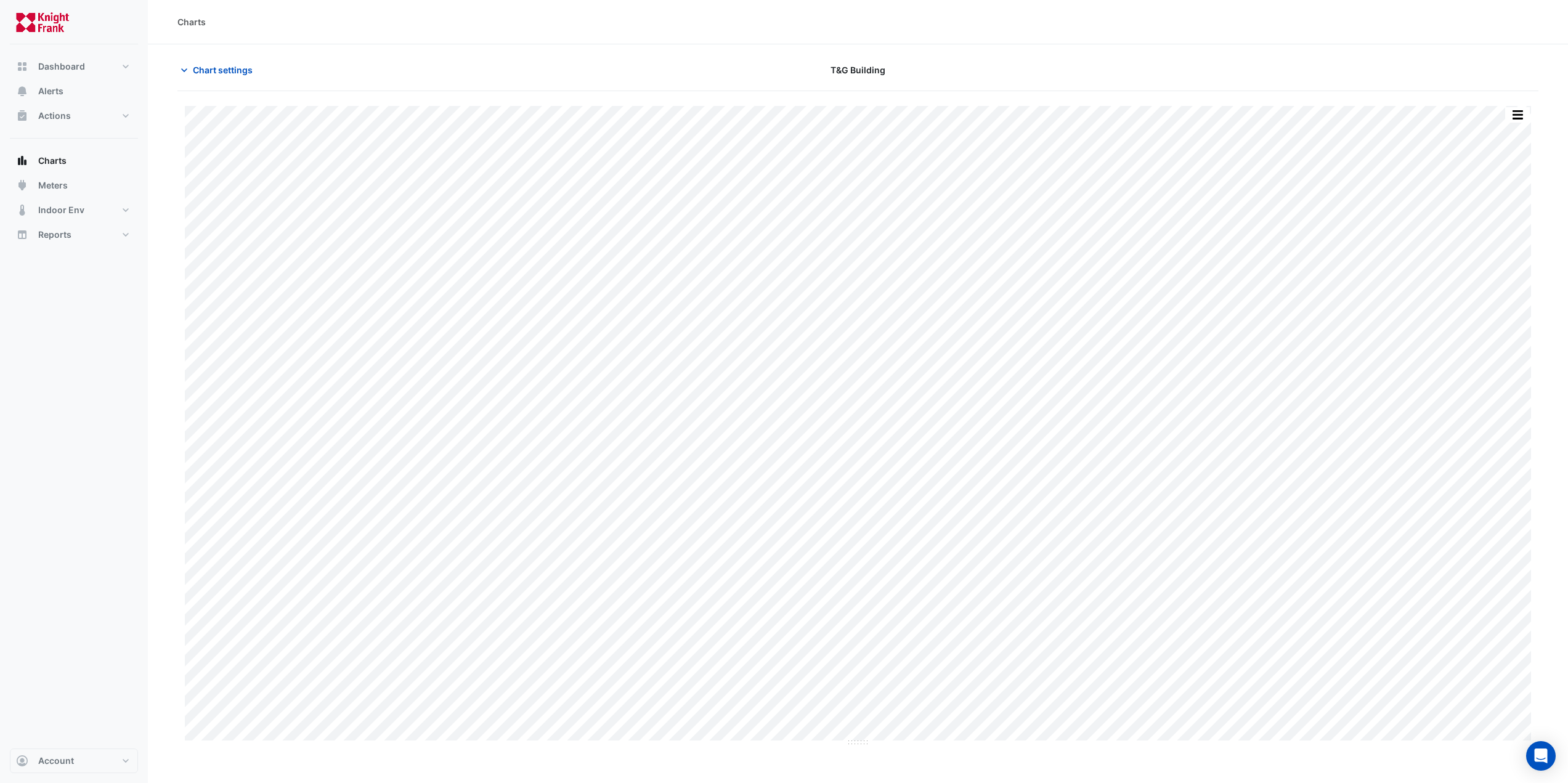
click at [1065, 99] on div "Print Save as JPEG Save as PNG Pivot Data Table Export CSV - Flat Export CSV - …" at bounding box center [858, 461] width 1361 height 739
